Goal: Browse casually: Explore the website without a specific task or goal

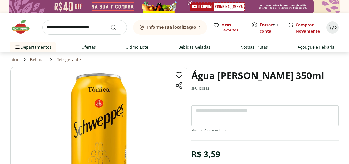
scroll to position [26, 0]
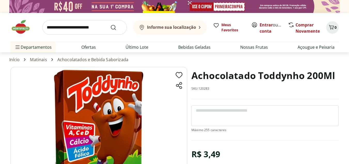
scroll to position [26, 0]
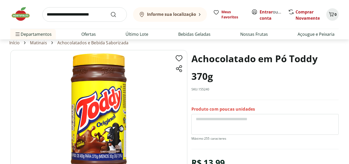
scroll to position [26, 0]
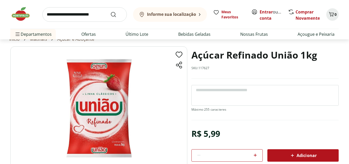
scroll to position [26, 0]
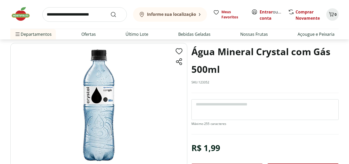
scroll to position [26, 0]
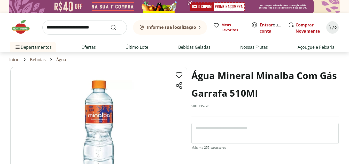
scroll to position [26, 0]
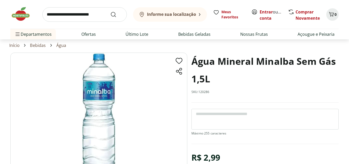
scroll to position [26, 0]
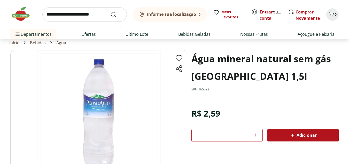
scroll to position [26, 0]
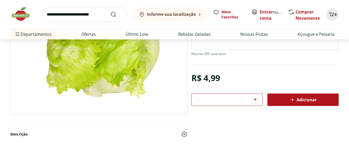
scroll to position [78, 0]
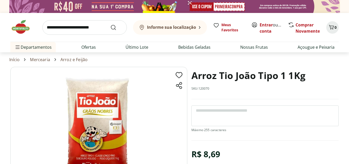
scroll to position [26, 0]
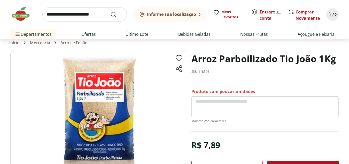
scroll to position [26, 0]
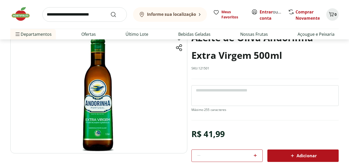
scroll to position [26, 0]
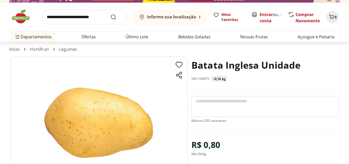
scroll to position [26, 0]
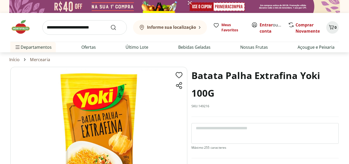
scroll to position [26, 0]
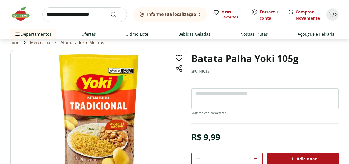
scroll to position [26, 0]
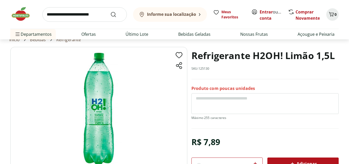
scroll to position [26, 0]
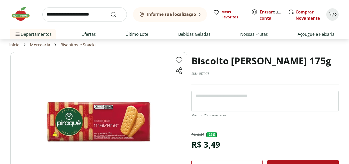
scroll to position [26, 0]
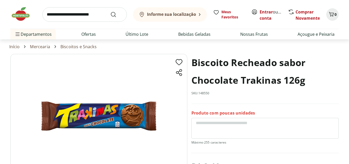
scroll to position [26, 0]
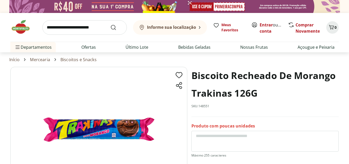
scroll to position [26, 0]
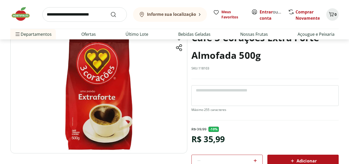
scroll to position [26, 0]
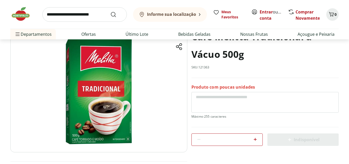
scroll to position [26, 0]
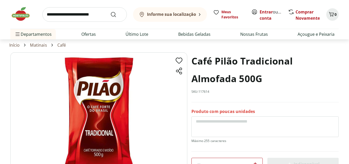
scroll to position [26, 0]
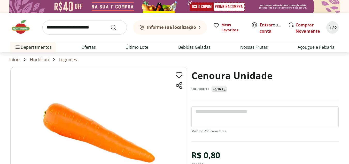
scroll to position [26, 0]
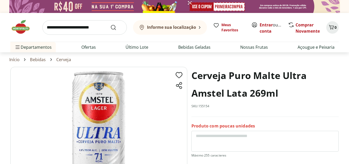
scroll to position [26, 0]
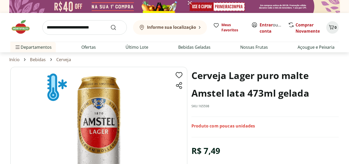
scroll to position [26, 0]
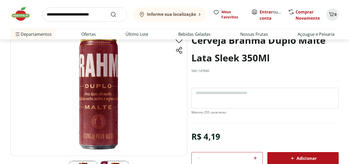
scroll to position [26, 0]
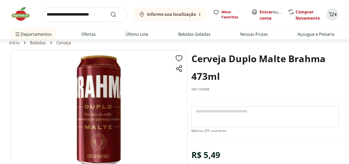
scroll to position [26, 0]
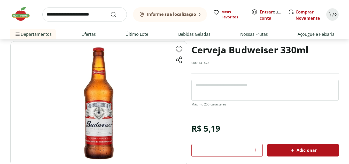
scroll to position [26, 0]
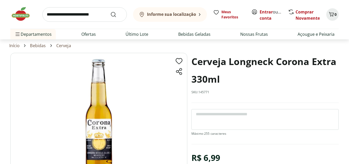
scroll to position [26, 0]
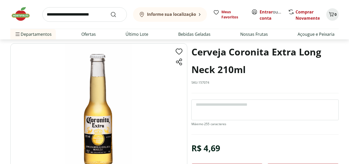
scroll to position [26, 0]
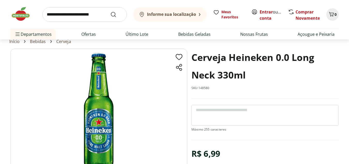
scroll to position [26, 0]
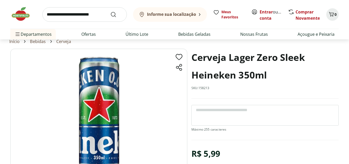
scroll to position [26, 0]
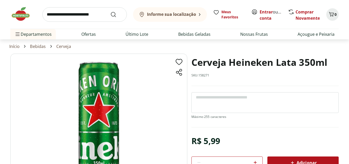
scroll to position [26, 0]
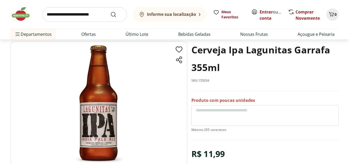
scroll to position [26, 0]
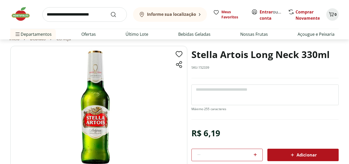
scroll to position [26, 0]
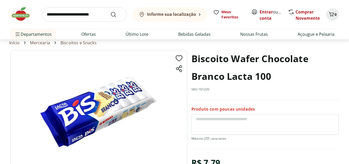
scroll to position [26, 0]
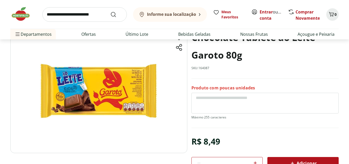
scroll to position [26, 0]
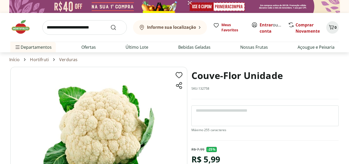
scroll to position [26, 0]
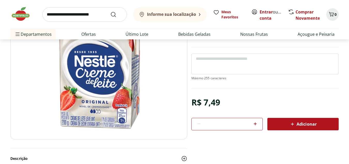
scroll to position [26, 0]
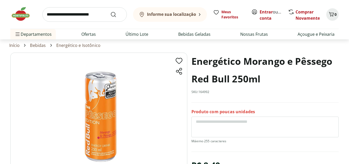
scroll to position [26, 0]
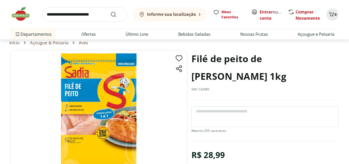
scroll to position [26, 0]
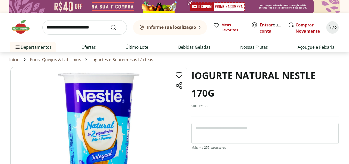
scroll to position [26, 0]
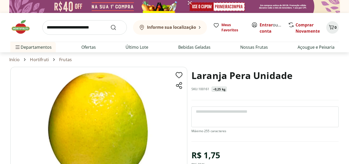
scroll to position [26, 0]
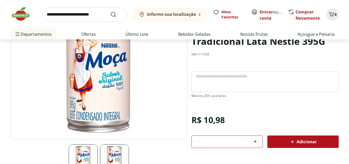
scroll to position [26, 0]
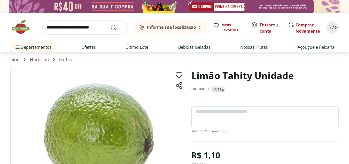
scroll to position [26, 0]
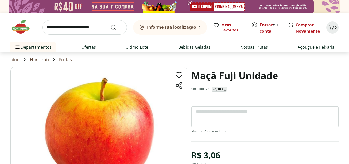
scroll to position [26, 0]
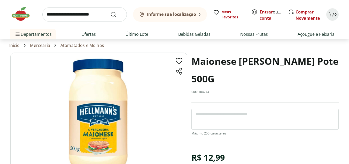
scroll to position [26, 0]
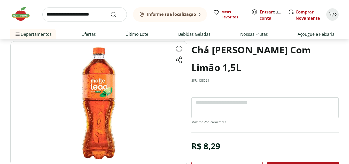
scroll to position [26, 0]
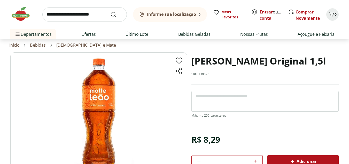
scroll to position [26, 0]
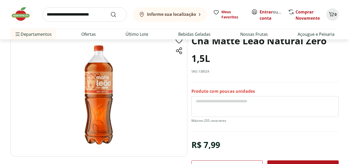
scroll to position [26, 0]
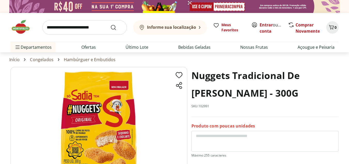
scroll to position [26, 0]
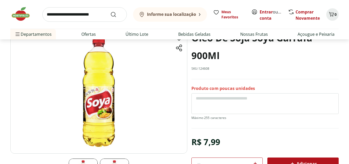
scroll to position [26, 0]
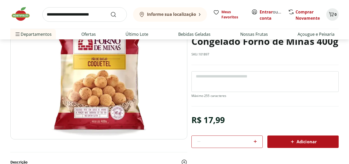
scroll to position [26, 0]
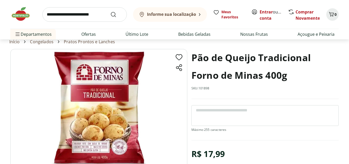
scroll to position [26, 0]
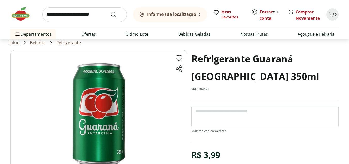
scroll to position [26, 0]
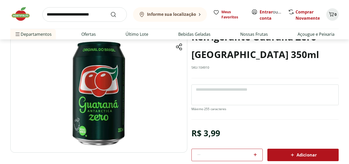
scroll to position [26, 0]
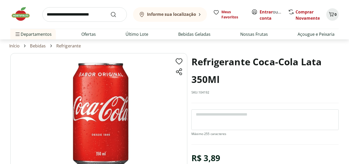
scroll to position [26, 0]
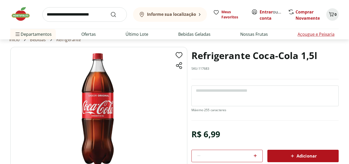
scroll to position [26, 0]
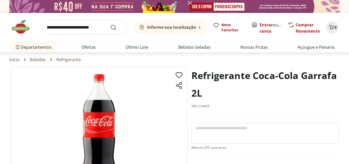
scroll to position [26, 0]
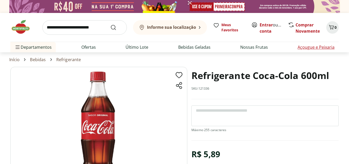
scroll to position [26, 0]
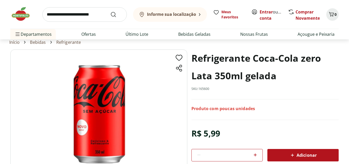
scroll to position [26, 0]
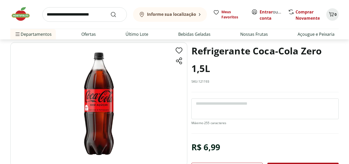
scroll to position [26, 0]
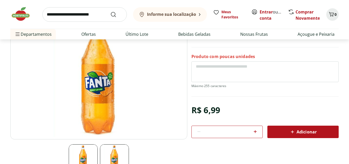
scroll to position [26, 0]
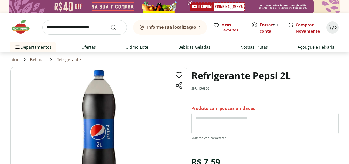
scroll to position [26, 0]
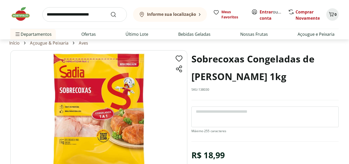
scroll to position [26, 0]
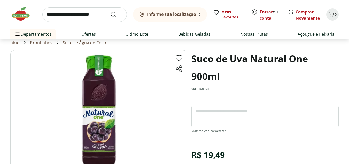
scroll to position [26, 0]
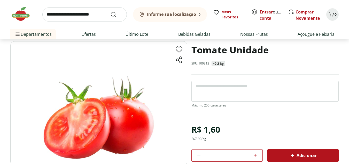
scroll to position [26, 0]
